Goal: Contribute content

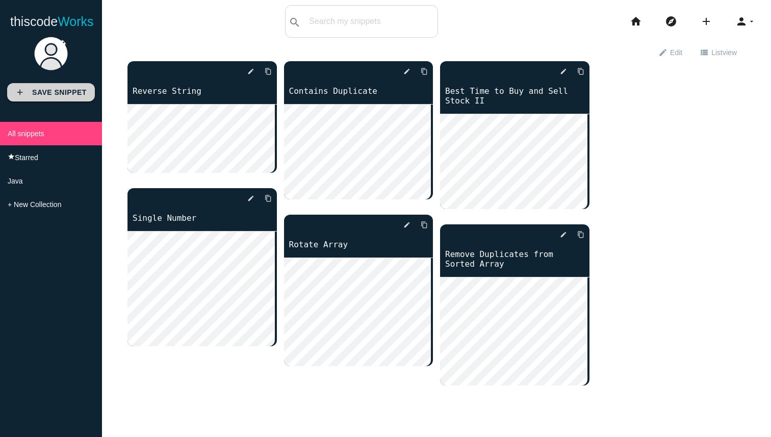
click at [41, 91] on b "Save Snippet" at bounding box center [59, 92] width 55 height 8
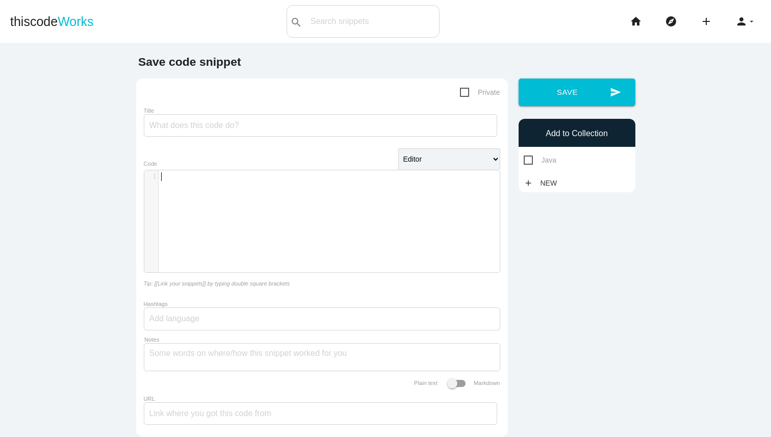
scroll to position [3, 0]
click at [274, 188] on div "​ x 1 ​" at bounding box center [329, 228] width 371 height 117
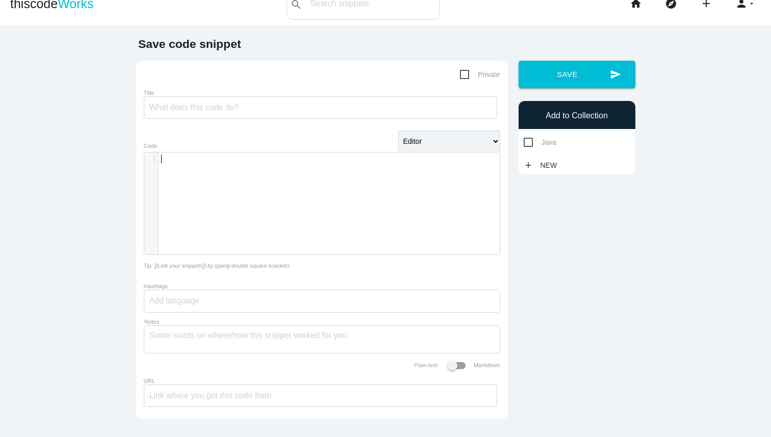
scroll to position [17, 0]
click at [362, 189] on div "​ x 1 ​" at bounding box center [329, 211] width 371 height 117
click at [189, 168] on div "​ x 1 ​" at bounding box center [329, 211] width 371 height 117
click at [252, 160] on pre "​" at bounding box center [333, 159] width 349 height 9
type textarea "public nit"
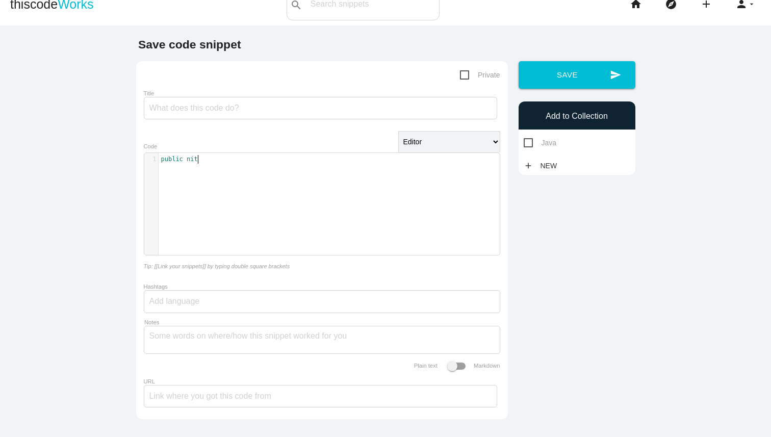
scroll to position [3, 28]
type textarea "int reverse"
type textarea "int x"
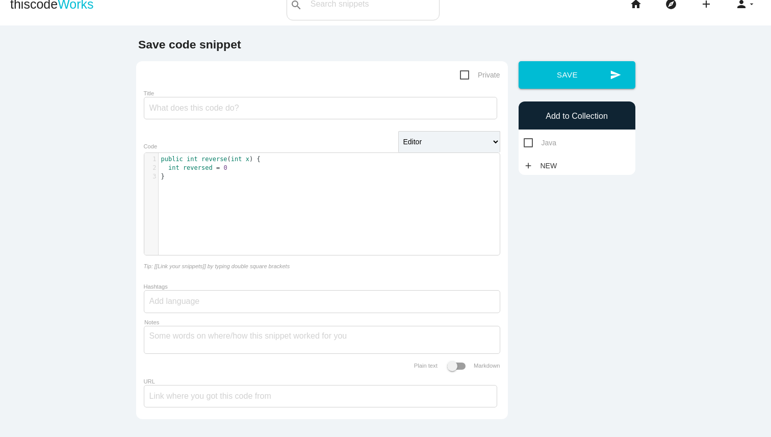
type textarea "int reversed = 0;"
type textarea "whl"
type textarea "ile"
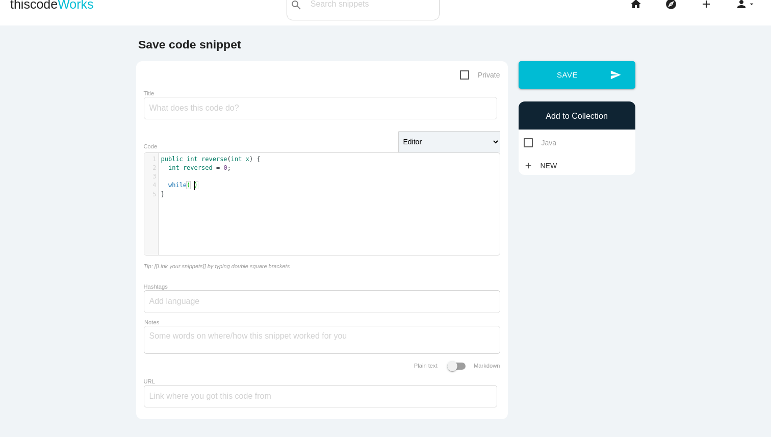
type textarea "X"
type textarea "x !"
type textarea "!"
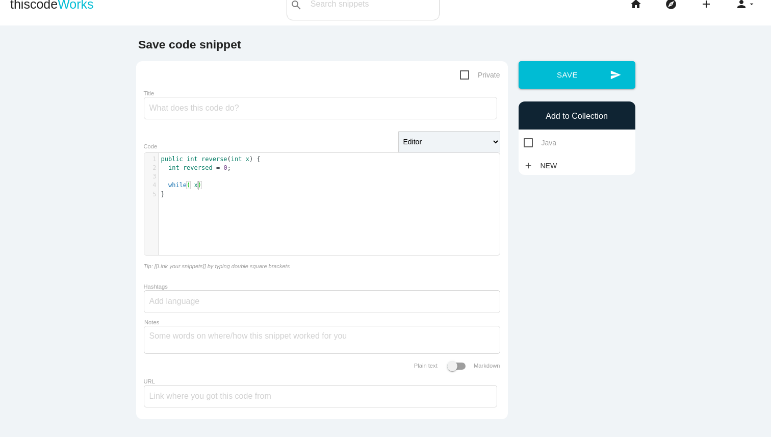
scroll to position [3, 2]
type textarea "!= 0"
type textarea "int digit = x % 10;"
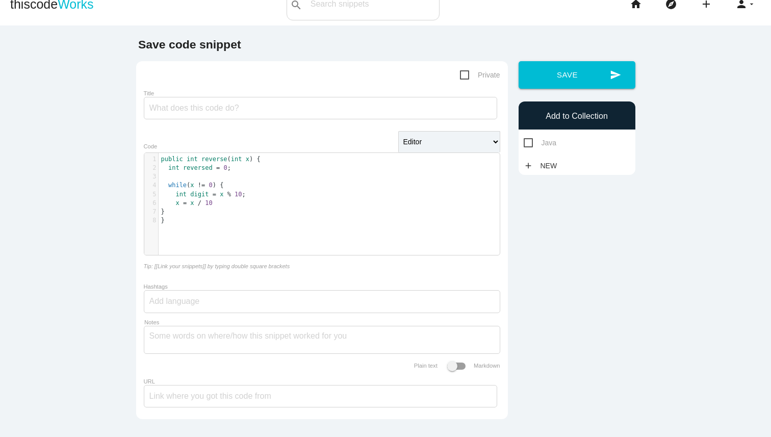
type textarea "x = x / 10;"
type textarea "reversed = reversed * 10 + digit"
type textarea "return reversed;"
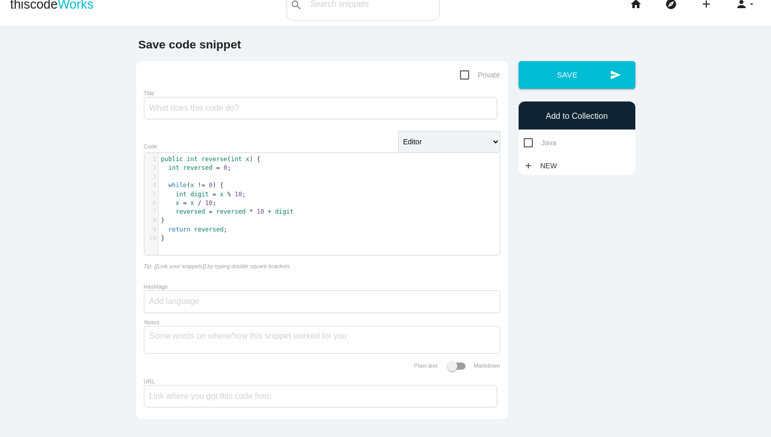
click at [267, 207] on pre "x = x / 10 ;" at bounding box center [333, 203] width 349 height 9
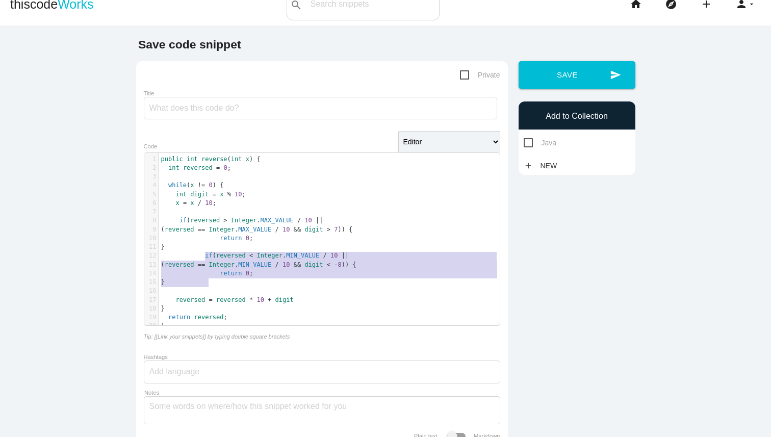
drag, startPoint x: 211, startPoint y: 285, endPoint x: 201, endPoint y: 260, distance: 27.0
type textarea "if (reversed < Integer.MIN_VALUE / 10 || (reversed == Integer.MIN_VALUE / 10 &&…"
click at [351, 256] on pre "if ( reversed < Integer . MIN_VALUE / 10 ||" at bounding box center [333, 256] width 349 height 9
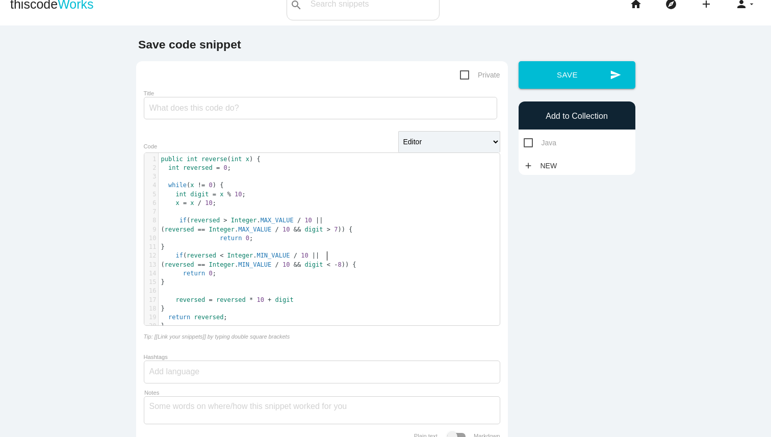
click at [305, 208] on pre at bounding box center [333, 212] width 349 height 9
click at [220, 239] on span "return" at bounding box center [231, 238] width 22 height 7
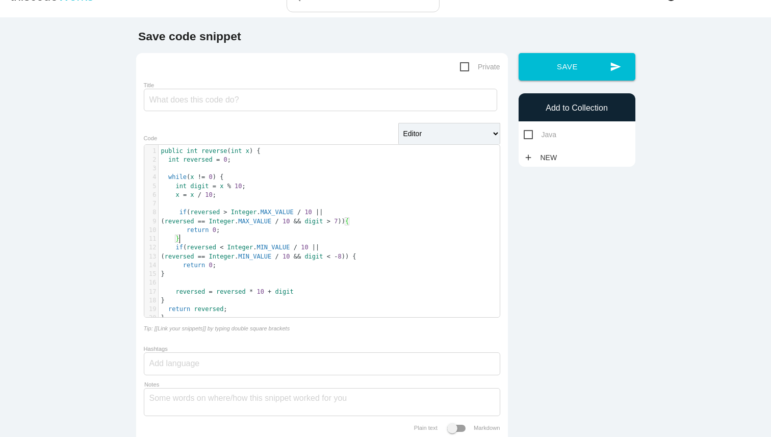
scroll to position [30, 0]
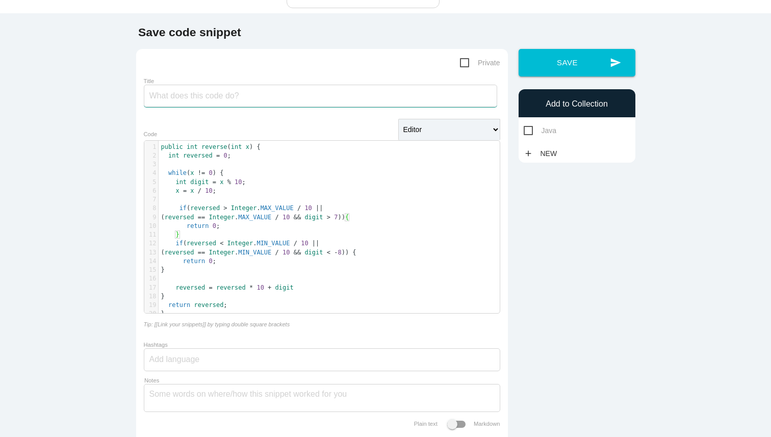
click at [200, 90] on input "Title" at bounding box center [321, 96] width 354 height 22
paste input "Reverse Integer"
type input "Reverse Integer"
click at [529, 137] on div "Add to Collection Java add New" at bounding box center [577, 125] width 117 height 73
click at [529, 134] on span "Java" at bounding box center [540, 130] width 33 height 13
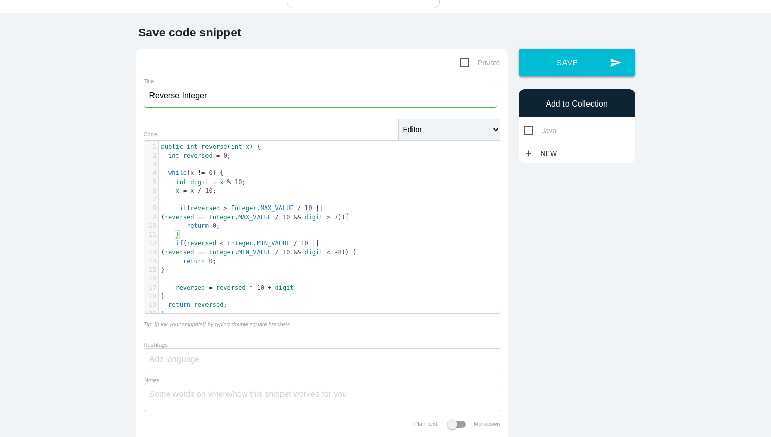
click at [529, 131] on input "Java" at bounding box center [527, 127] width 7 height 7
checkbox input "true"
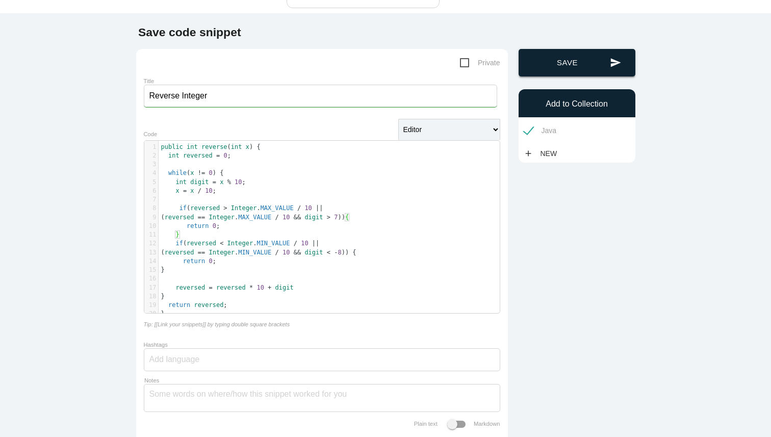
click at [552, 64] on button "send Save" at bounding box center [577, 63] width 117 height 28
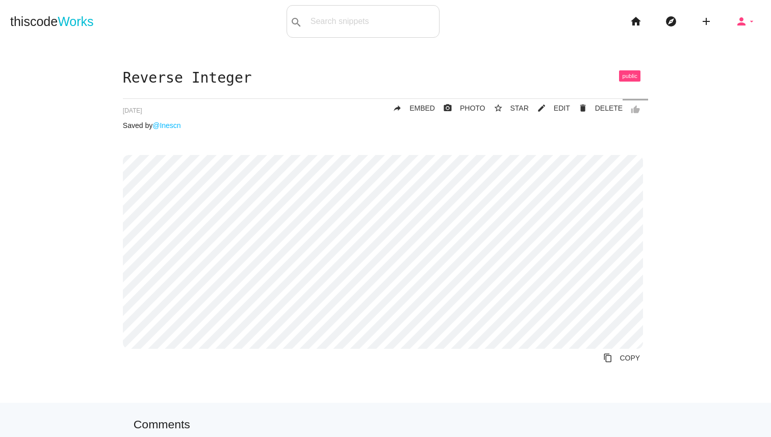
click at [736, 16] on icon "person" at bounding box center [742, 21] width 12 height 33
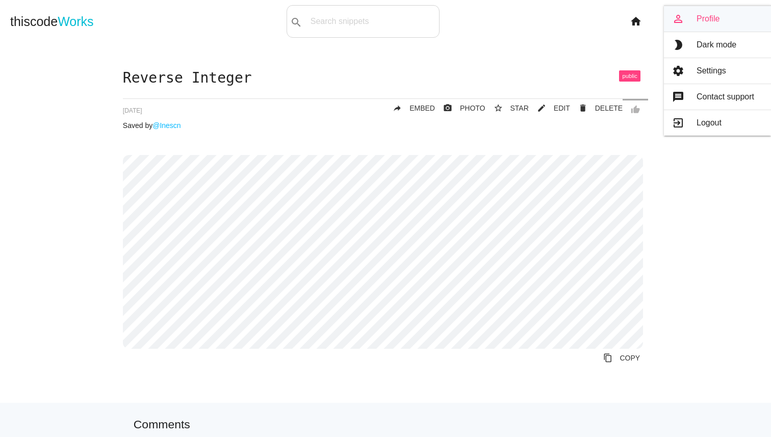
click at [715, 14] on link "person_outline Profile" at bounding box center [717, 19] width 107 height 26
